Goal: Find specific page/section: Find specific page/section

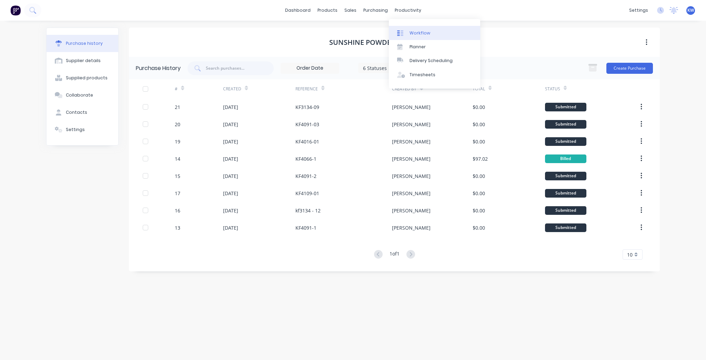
click at [403, 28] on link "Workflow" at bounding box center [434, 33] width 91 height 14
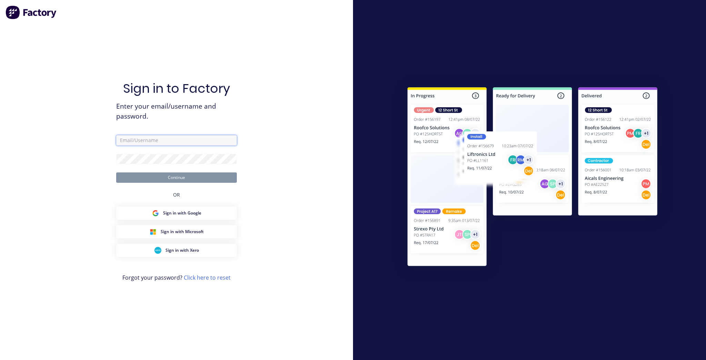
click at [169, 140] on input "text" at bounding box center [176, 140] width 121 height 10
type input "[PERSON_NAME][EMAIL_ADDRESS][DOMAIN_NAME]"
